Goal: Transaction & Acquisition: Register for event/course

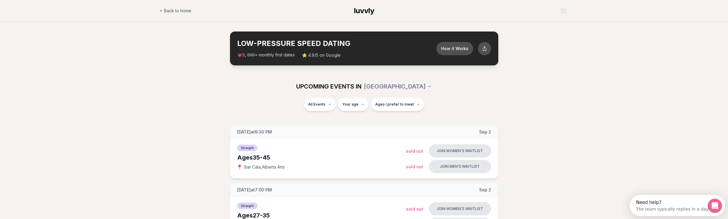
click at [388, 104] on span "Ages I prefer to meet" at bounding box center [394, 104] width 39 height 5
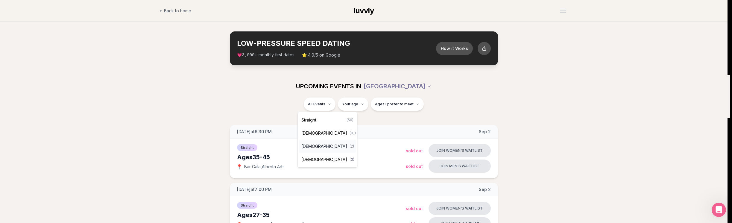
click at [319, 143] on div "[DEMOGRAPHIC_DATA] ( 2 )" at bounding box center [327, 146] width 57 height 13
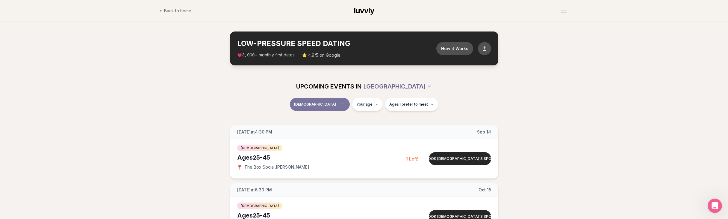
click at [406, 85] on html "Back to home luvvly LOW-PRESSURE SPEED DATING How it Works 💗 3,000 + monthly fi…" at bounding box center [364, 201] width 728 height 402
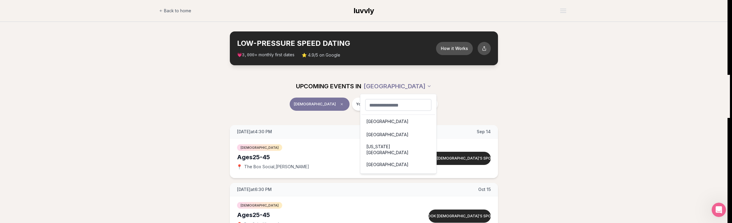
click at [144, 71] on html "Back to home luvvly LOW-PRESSURE SPEED DATING How it Works 💗 3,000 + monthly fi…" at bounding box center [366, 201] width 732 height 402
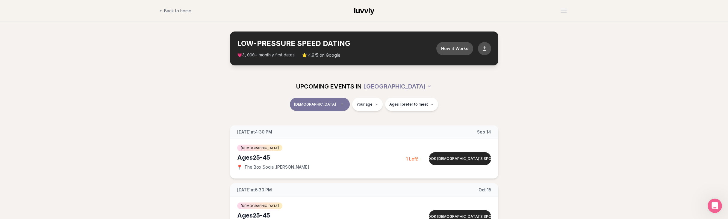
scroll to position [46, 0]
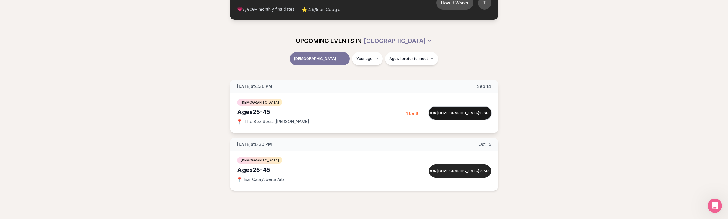
click at [455, 112] on button "Book [DEMOGRAPHIC_DATA]'s spot" at bounding box center [460, 112] width 62 height 13
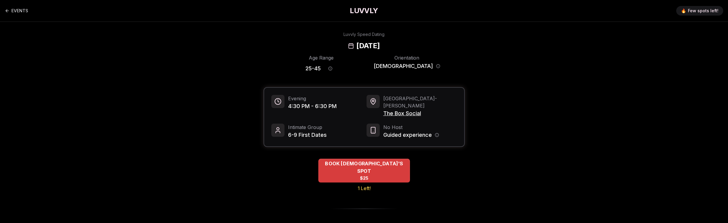
click at [362, 160] on span "BOOK [DEMOGRAPHIC_DATA]'S SPOT" at bounding box center [364, 167] width 92 height 15
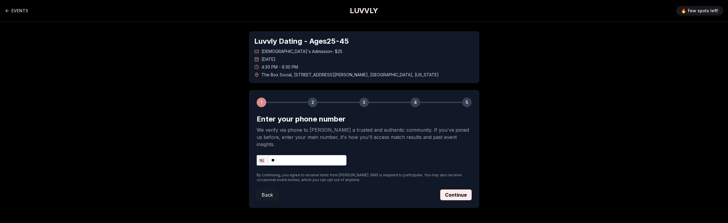
click at [290, 155] on input "**" at bounding box center [302, 160] width 90 height 10
type input "**********"
click at [448, 190] on button "Continue" at bounding box center [455, 194] width 31 height 11
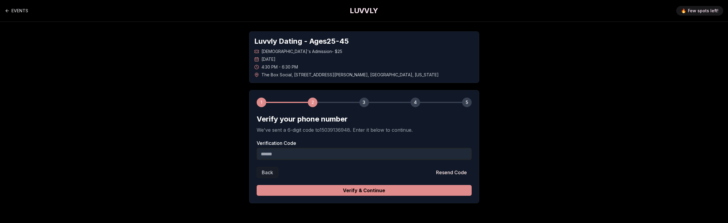
scroll to position [20, 0]
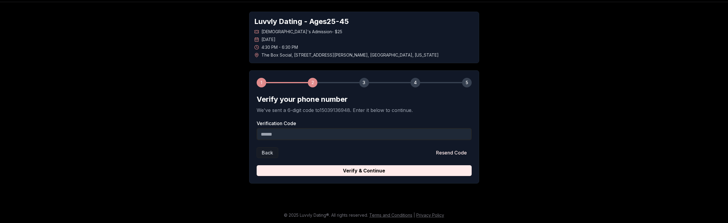
click at [331, 133] on input "Verification Code" at bounding box center [364, 134] width 215 height 12
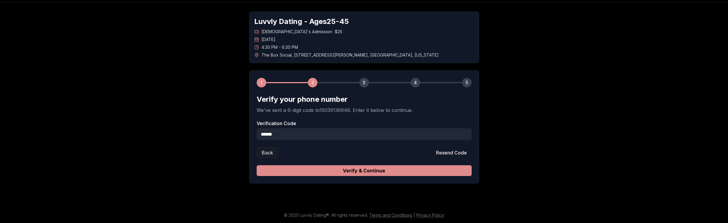
type input "******"
click at [372, 171] on button "Verify & Continue" at bounding box center [364, 170] width 215 height 11
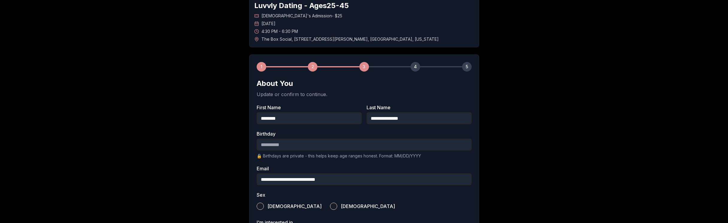
scroll to position [40, 0]
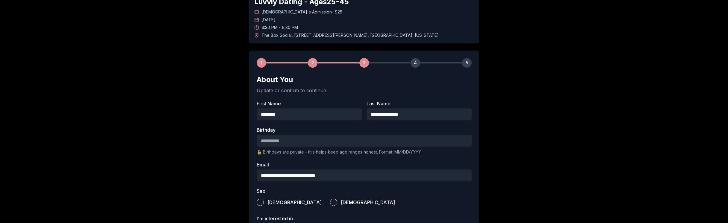
click at [309, 138] on input "Birthday" at bounding box center [364, 141] width 215 height 12
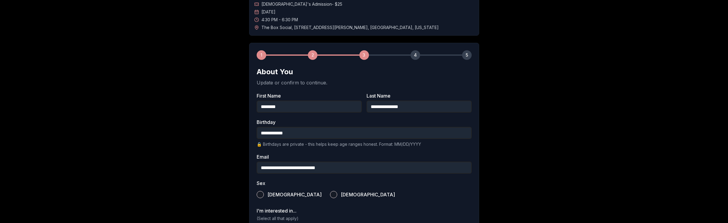
scroll to position [51, 0]
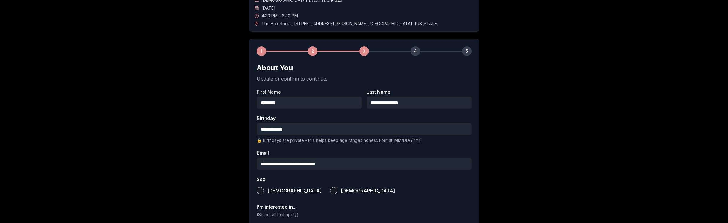
click at [260, 189] on button "[DEMOGRAPHIC_DATA]" at bounding box center [260, 190] width 7 height 7
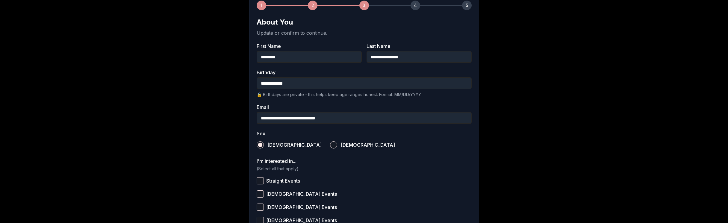
scroll to position [176, 0]
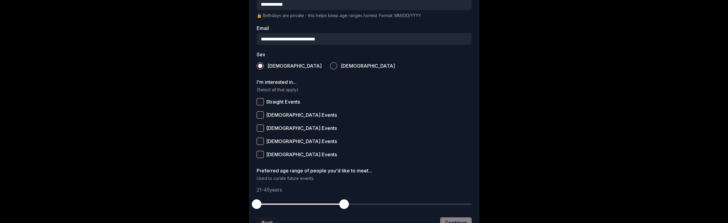
click at [259, 127] on button "[DEMOGRAPHIC_DATA] Events" at bounding box center [260, 128] width 7 height 7
click at [259, 140] on button "[DEMOGRAPHIC_DATA] Events" at bounding box center [260, 141] width 7 height 7
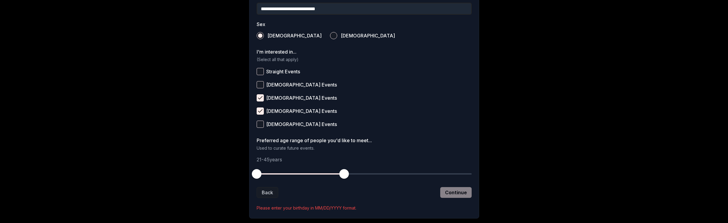
scroll to position [219, 0]
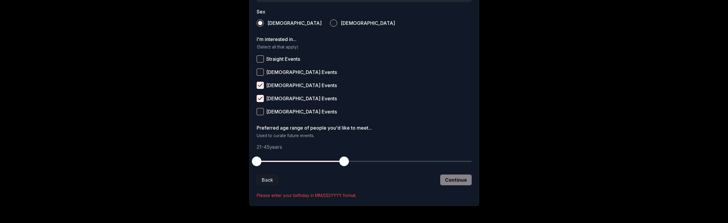
click at [344, 162] on span "button" at bounding box center [344, 162] width 10 height 10
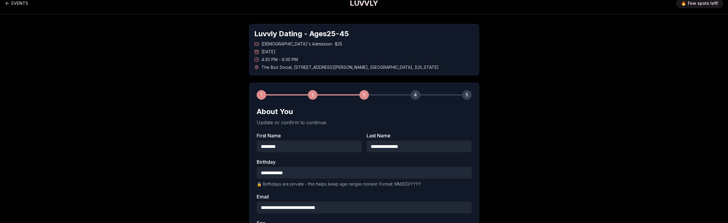
scroll to position [29, 0]
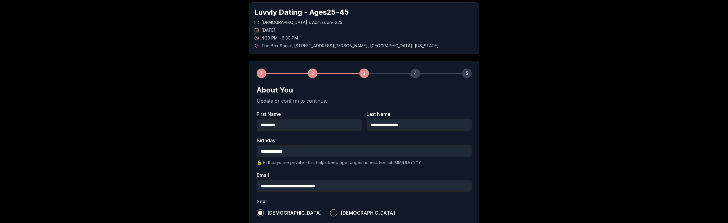
click at [297, 149] on input "**********" at bounding box center [364, 151] width 215 height 12
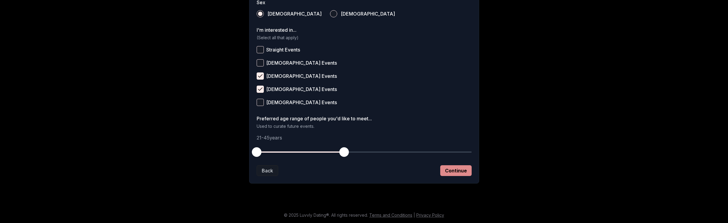
type input "**********"
click at [464, 171] on button "Continue" at bounding box center [455, 170] width 31 height 11
drag, startPoint x: 257, startPoint y: 139, endPoint x: 271, endPoint y: 142, distance: 14.1
click at [271, 142] on div "Preferred age range of people you'd like to meet... Used to curate future event…" at bounding box center [364, 137] width 215 height 42
click at [460, 171] on button "Continue" at bounding box center [455, 170] width 31 height 11
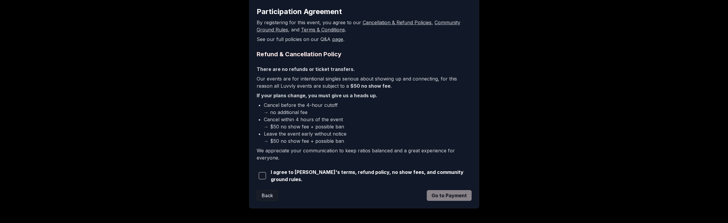
scroll to position [131, 0]
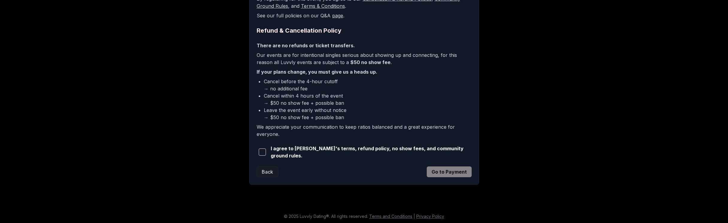
click at [261, 152] on span "button" at bounding box center [262, 151] width 7 height 7
click at [454, 173] on button "Go to Payment" at bounding box center [449, 171] width 45 height 11
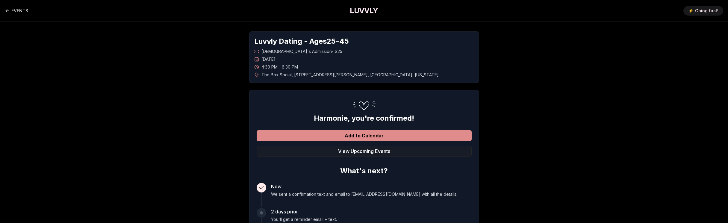
click at [360, 133] on button "Add to Calendar" at bounding box center [364, 135] width 215 height 11
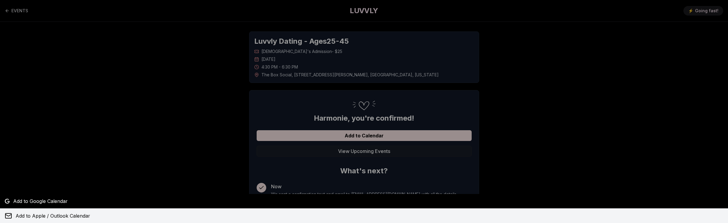
click at [36, 217] on span "Add to Apple / Outlook Calendar" at bounding box center [53, 215] width 75 height 7
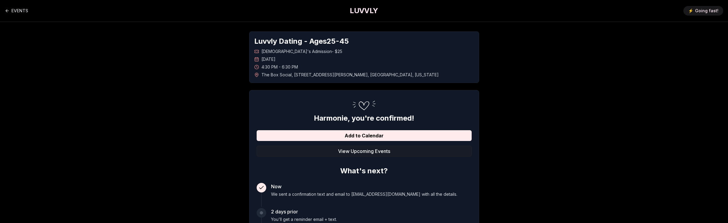
click at [358, 10] on h1 "LUVVLY" at bounding box center [364, 11] width 28 height 10
click at [11, 10] on link "EVENTS" at bounding box center [16, 11] width 23 height 12
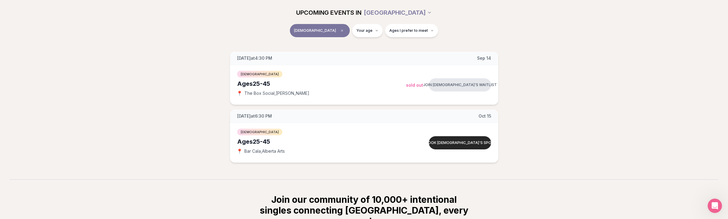
scroll to position [92, 0]
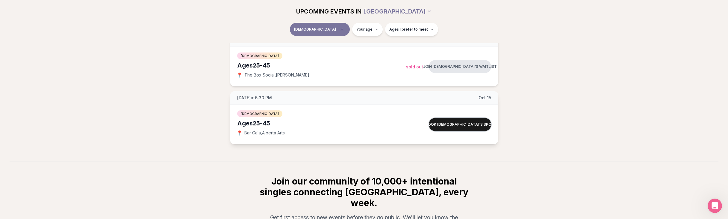
click at [469, 124] on button "Book [DEMOGRAPHIC_DATA]'s spot" at bounding box center [460, 124] width 62 height 13
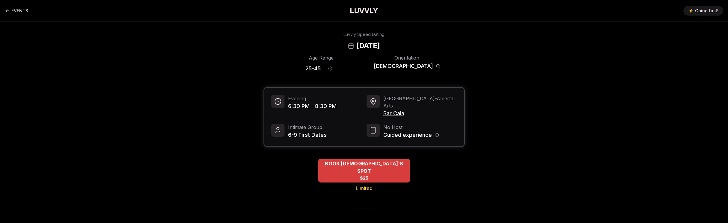
click at [354, 160] on span "BOOK [DEMOGRAPHIC_DATA]'S SPOT" at bounding box center [364, 167] width 92 height 15
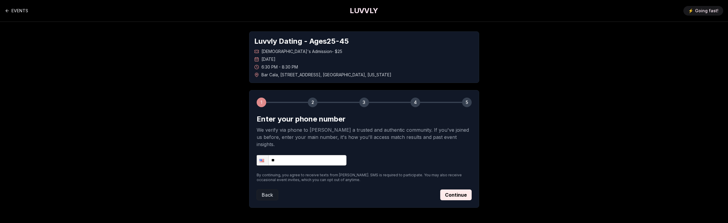
click at [305, 155] on input "**" at bounding box center [302, 160] width 90 height 10
type input "**********"
click at [461, 189] on button "Continue" at bounding box center [455, 194] width 31 height 11
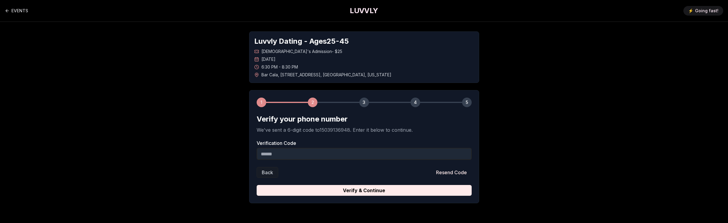
click at [292, 152] on input "Verification Code" at bounding box center [364, 154] width 215 height 12
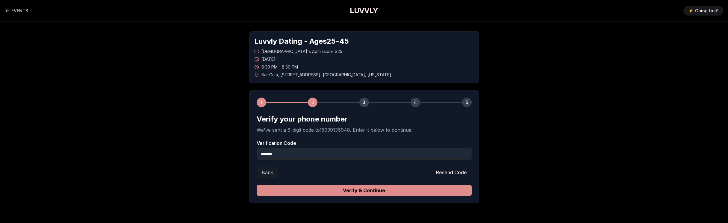
type input "******"
click at [374, 193] on button "Verify & Continue" at bounding box center [364, 190] width 215 height 11
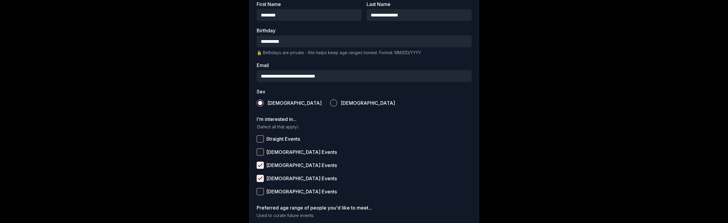
scroll to position [228, 0]
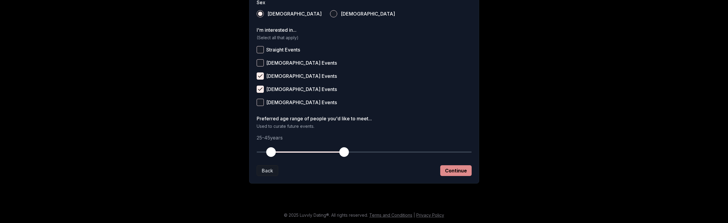
click at [462, 170] on button "Continue" at bounding box center [455, 170] width 31 height 11
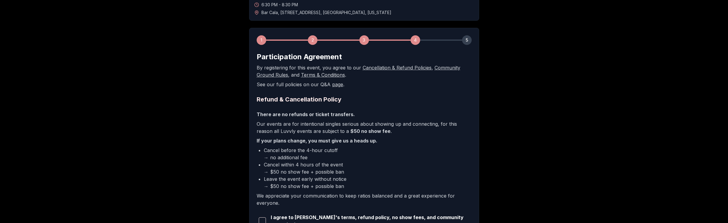
scroll to position [131, 0]
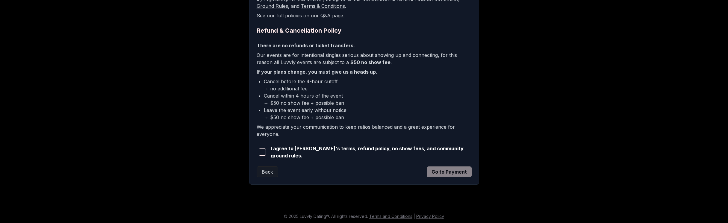
click at [264, 153] on span "button" at bounding box center [262, 151] width 7 height 7
click at [439, 172] on button "Go to Payment" at bounding box center [449, 171] width 45 height 11
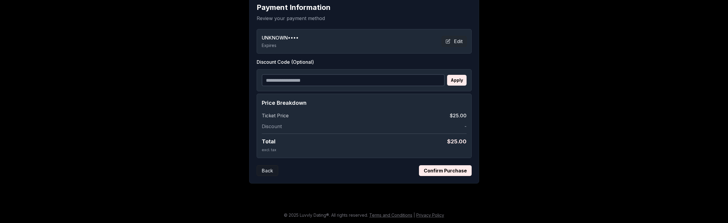
scroll to position [112, 0]
click at [442, 170] on button "Confirm Purchase" at bounding box center [445, 170] width 53 height 11
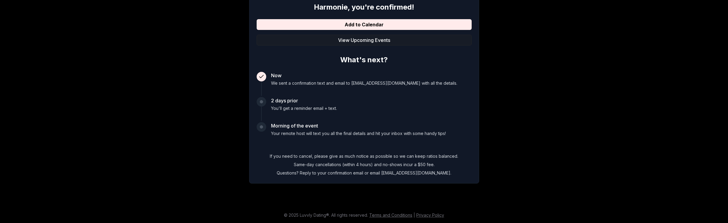
scroll to position [0, 0]
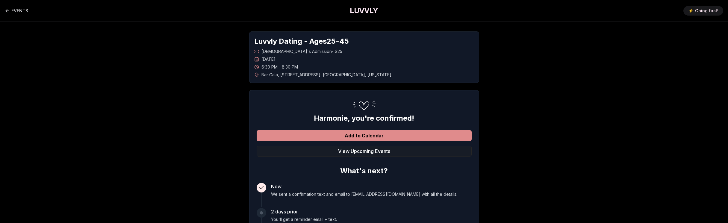
click at [355, 134] on button "Add to Calendar" at bounding box center [364, 135] width 215 height 11
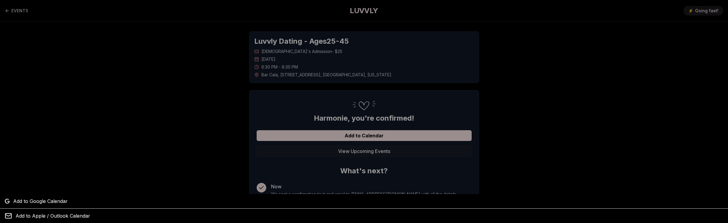
scroll to position [111, 0]
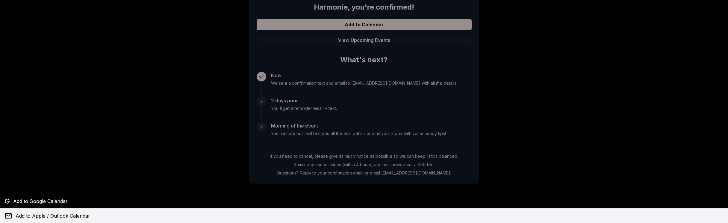
click at [43, 219] on span "Add to Apple / Outlook Calendar" at bounding box center [53, 215] width 75 height 7
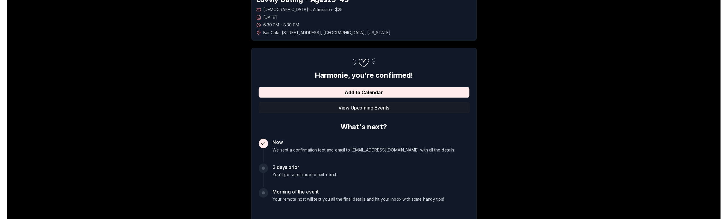
scroll to position [0, 0]
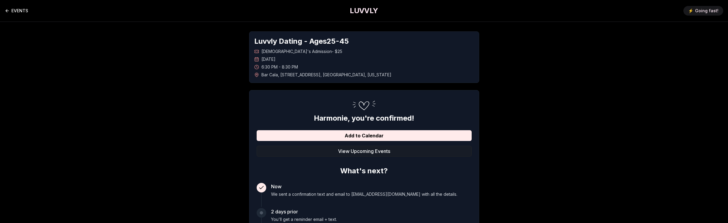
click at [19, 10] on link "EVENTS" at bounding box center [16, 11] width 23 height 12
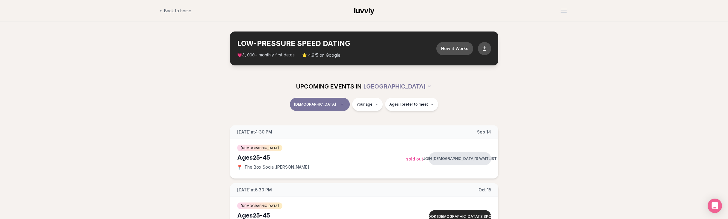
click at [573, 11] on header "Back to home luvvly" at bounding box center [364, 11] width 728 height 22
click at [563, 12] on button "Open menu" at bounding box center [563, 10] width 11 height 9
click at [545, 36] on link "Member Login" at bounding box center [547, 36] width 41 height 11
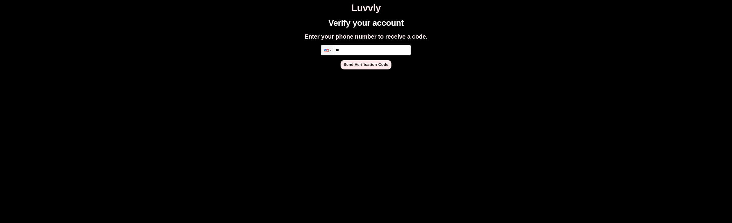
click at [381, 51] on input "**" at bounding box center [366, 50] width 90 height 10
type input "**********"
click at [378, 63] on button "Send Verification Code" at bounding box center [366, 64] width 51 height 9
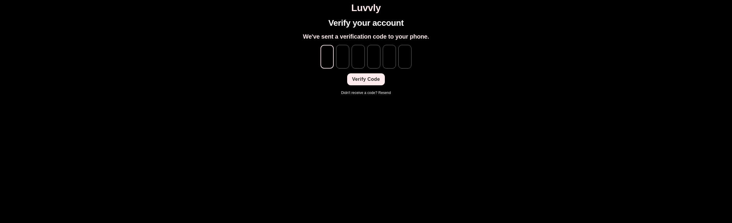
type input "*"
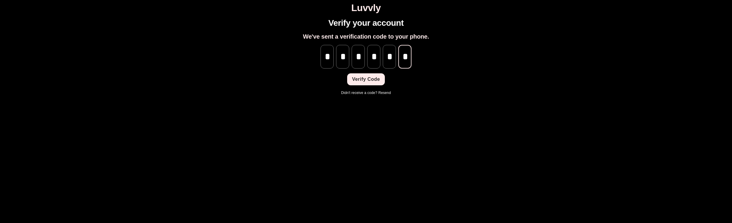
scroll to position [0, 0]
type input "*"
click at [377, 75] on button "Verify Code" at bounding box center [365, 79] width 37 height 12
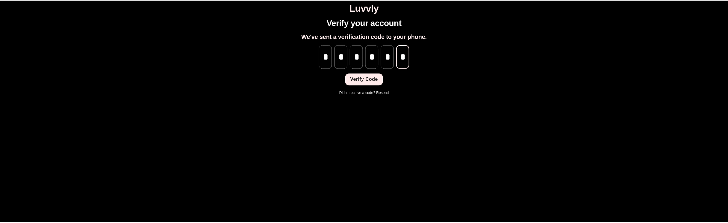
scroll to position [0, 0]
